Goal: Task Accomplishment & Management: Manage account settings

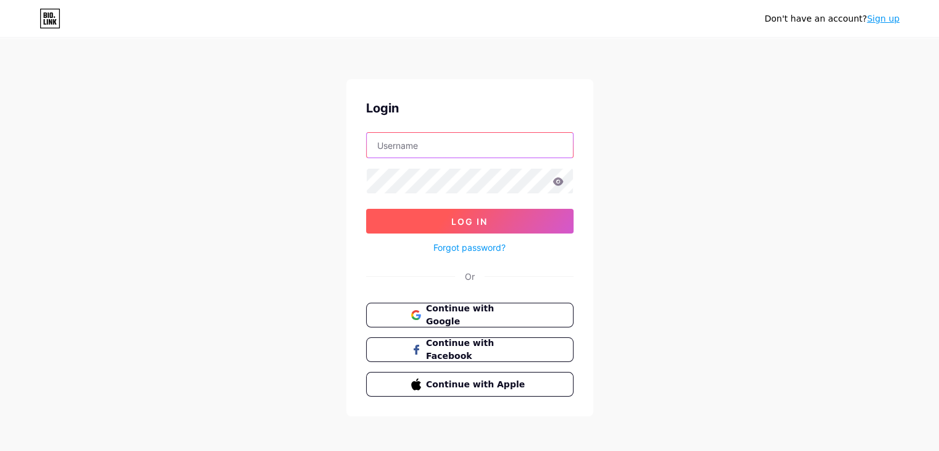
type input "[EMAIL_ADDRESS][DOMAIN_NAME]"
click at [507, 216] on button "Log In" at bounding box center [469, 221] width 207 height 25
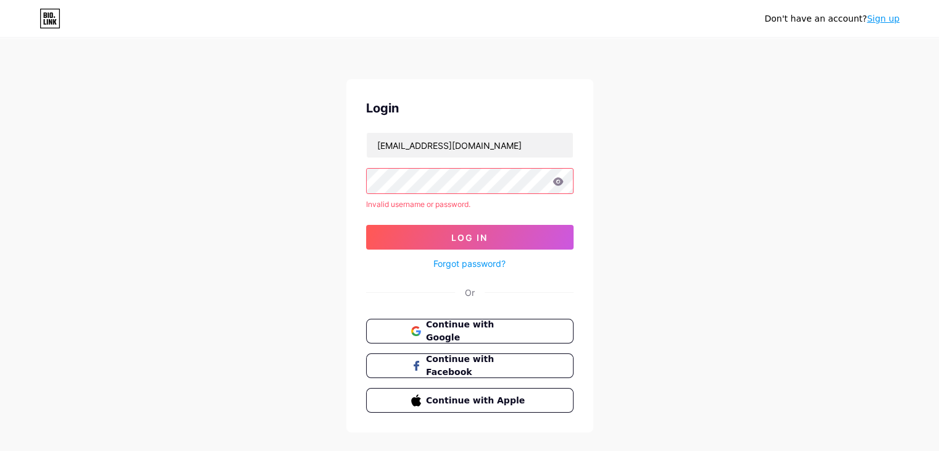
click at [557, 183] on icon at bounding box center [558, 181] width 11 height 9
click at [458, 339] on button "Continue with Google" at bounding box center [469, 331] width 211 height 25
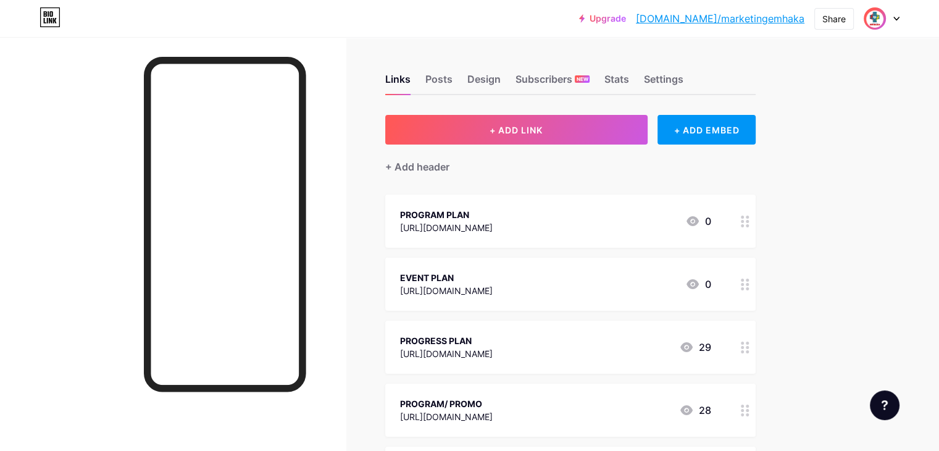
click at [897, 20] on icon at bounding box center [897, 19] width 6 height 4
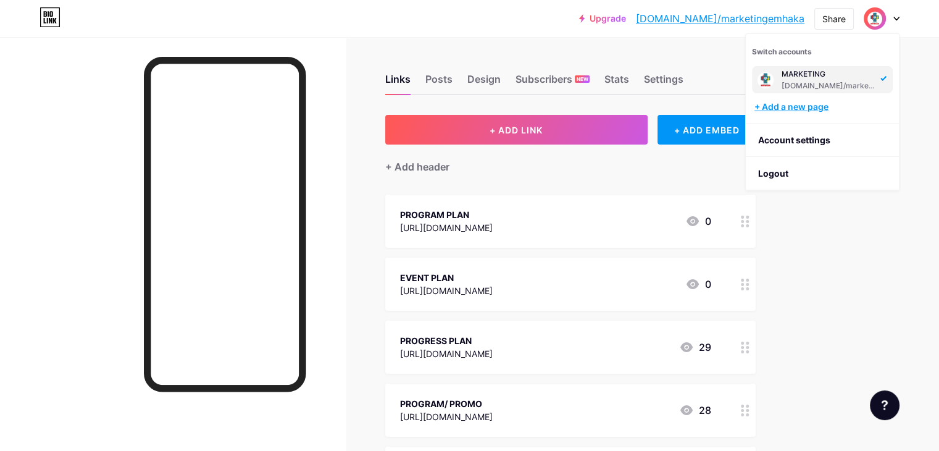
click at [802, 109] on div "+ Add a new page" at bounding box center [824, 107] width 138 height 12
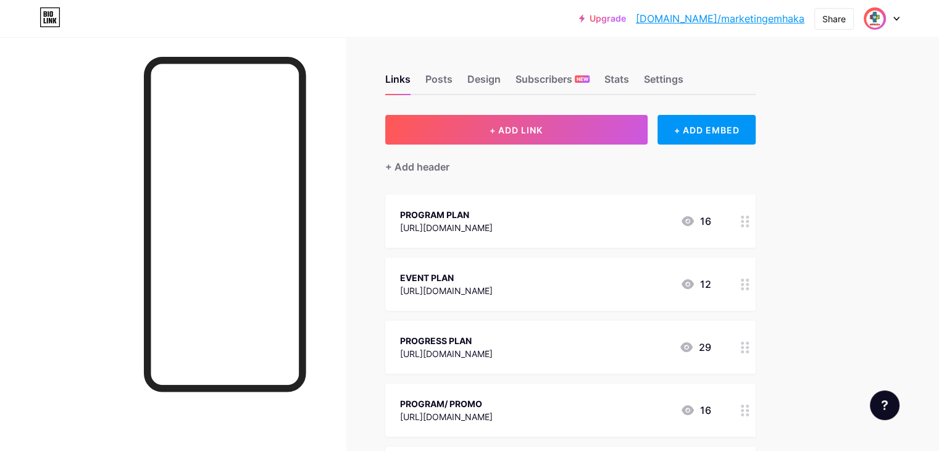
click at [893, 23] on div at bounding box center [882, 18] width 36 height 22
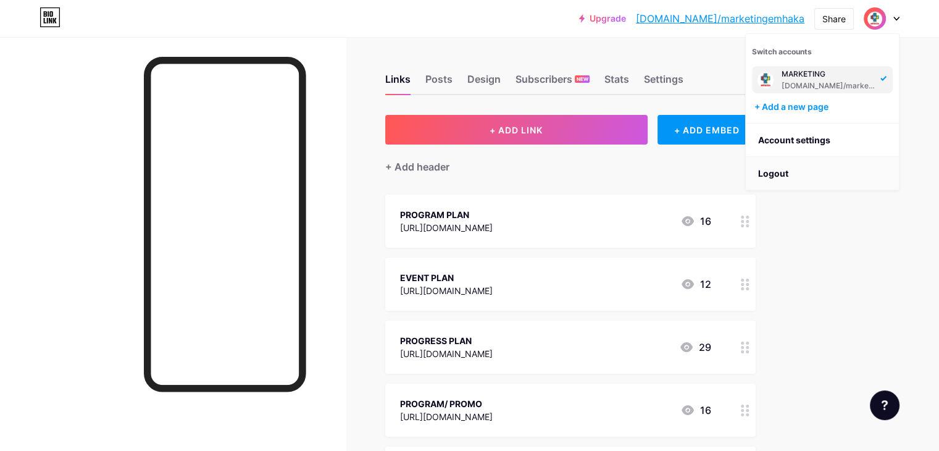
click at [781, 174] on li "Logout" at bounding box center [822, 173] width 153 height 33
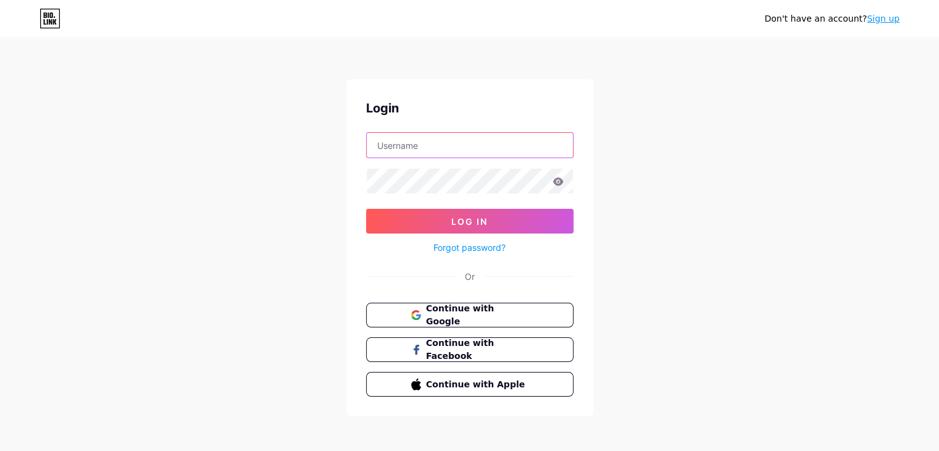
type input "teguhemhaka@gmail.com"
click at [482, 318] on span "Continue with Google" at bounding box center [476, 315] width 103 height 27
